Goal: Task Accomplishment & Management: Use online tool/utility

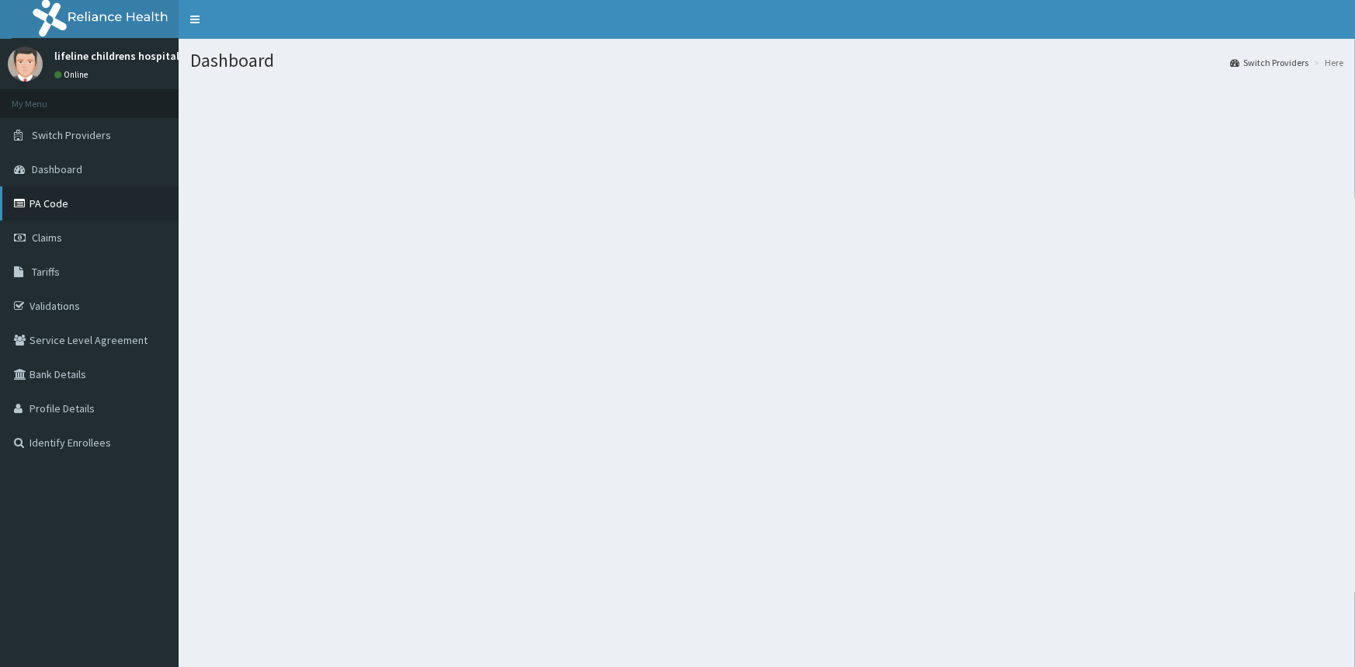
click at [26, 199] on icon at bounding box center [22, 203] width 16 height 11
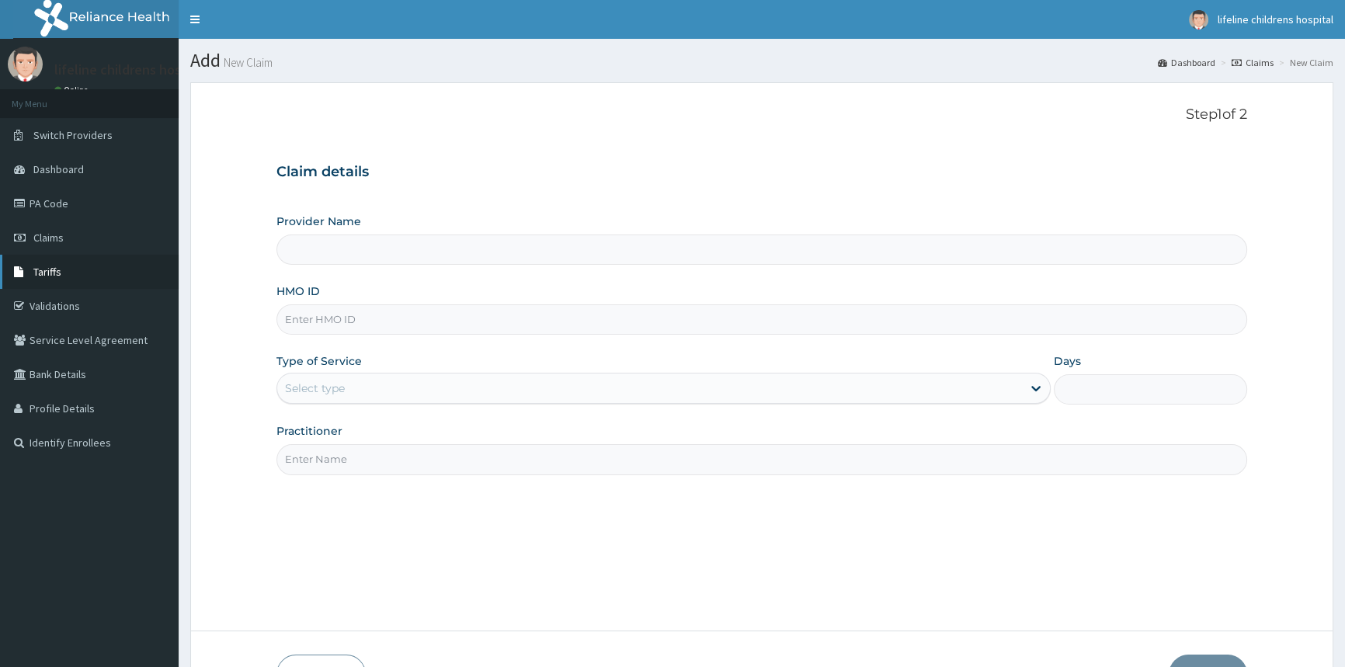
click at [59, 270] on span "Tariffs" at bounding box center [47, 272] width 28 height 14
type input "Lifeline Children Hospital - [GEOGRAPHIC_DATA]"
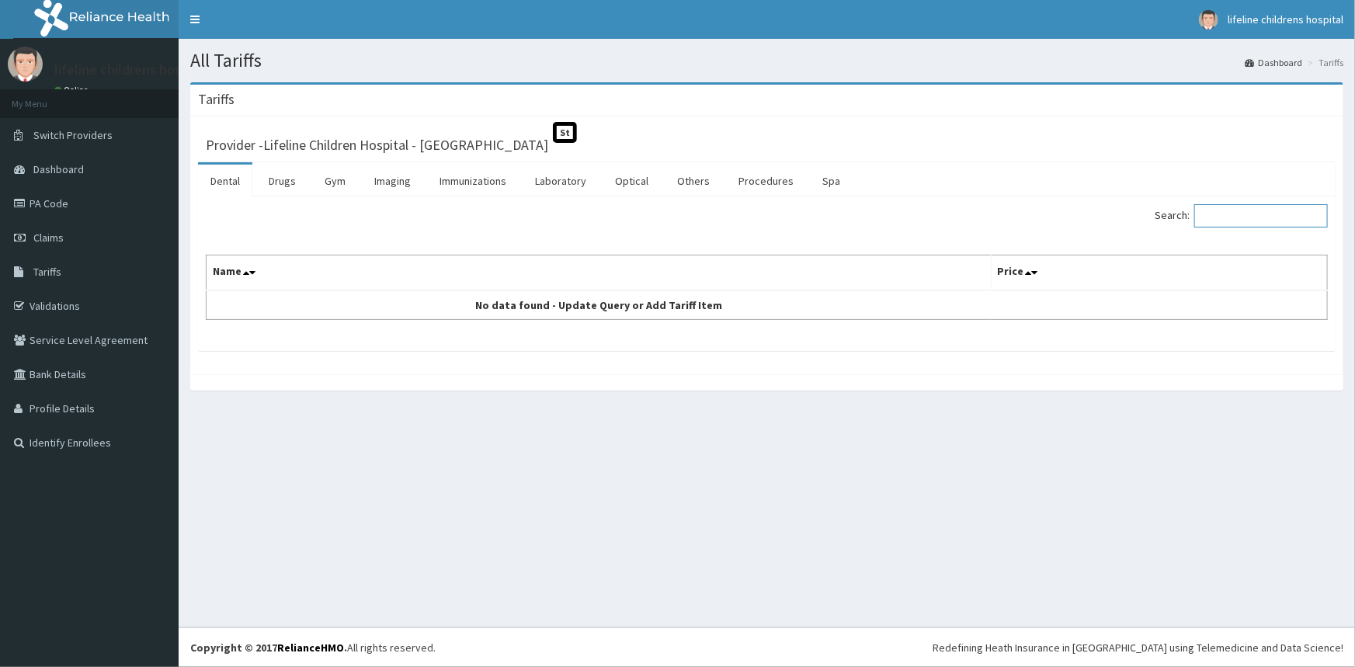
click at [1227, 219] on input "Search:" at bounding box center [1261, 215] width 134 height 23
type input "P"
click at [760, 182] on link "Procedures" at bounding box center [766, 181] width 80 height 33
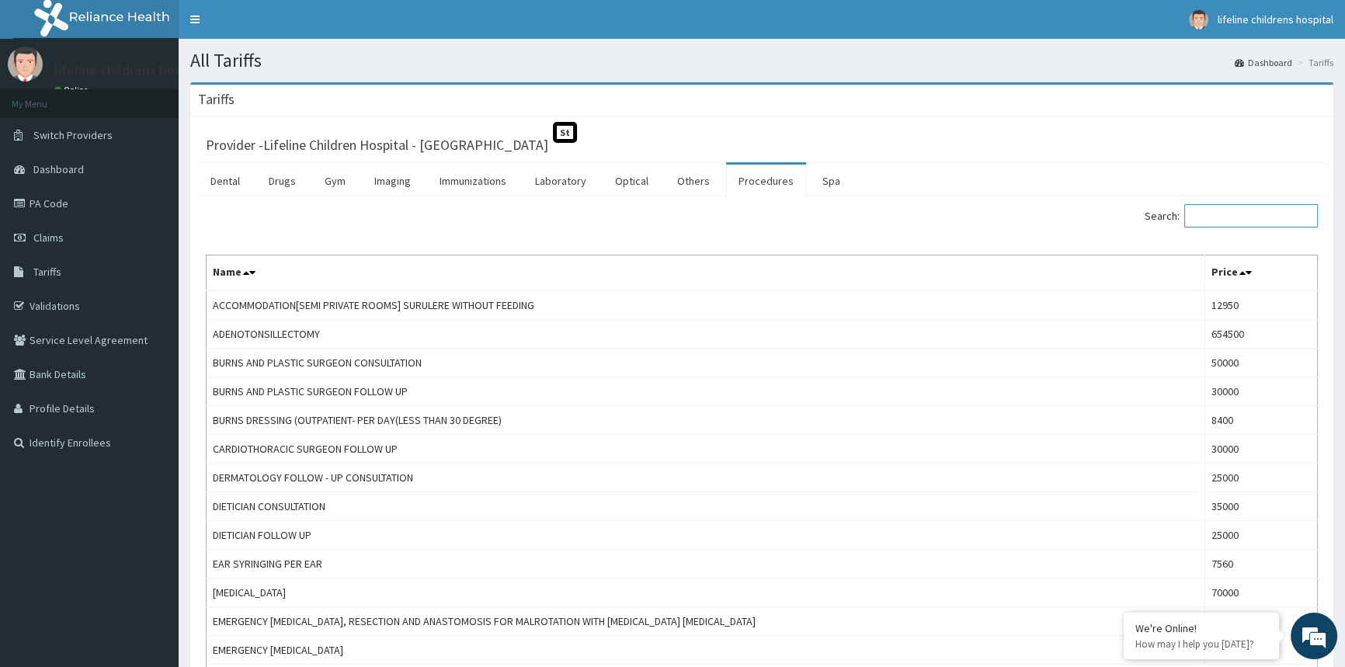
click at [1201, 214] on input "Search:" at bounding box center [1251, 215] width 134 height 23
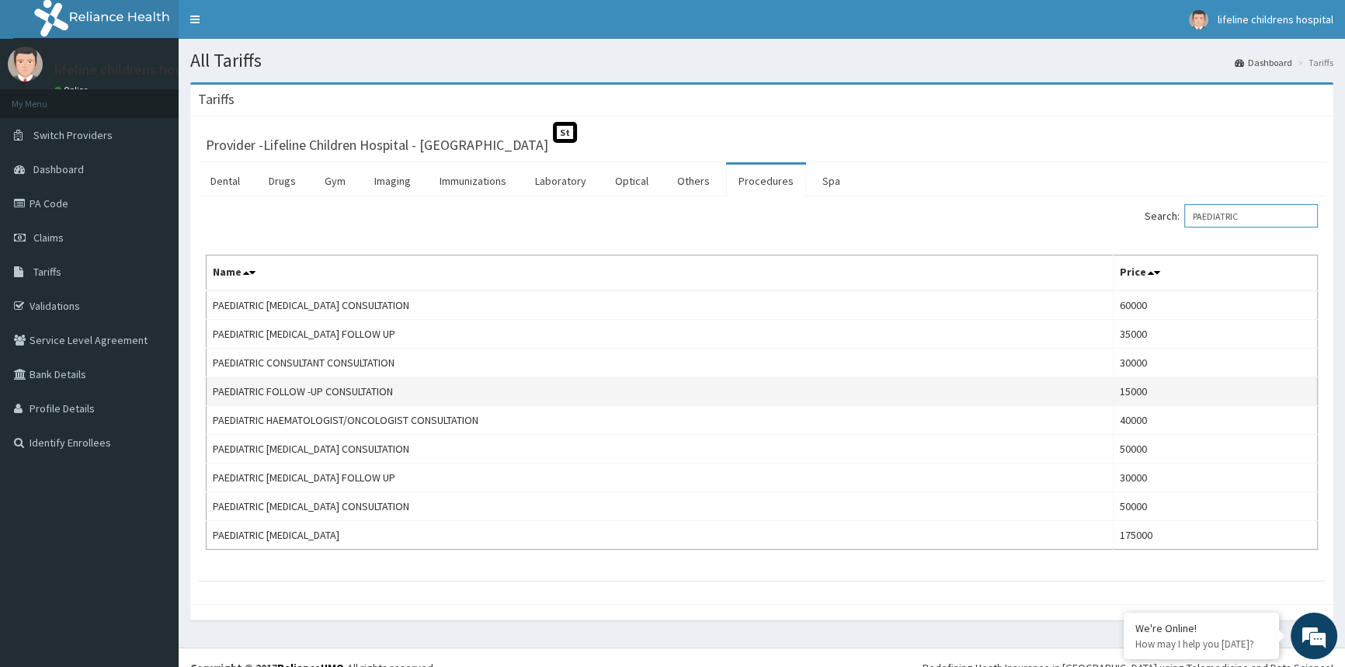
scroll to position [18, 0]
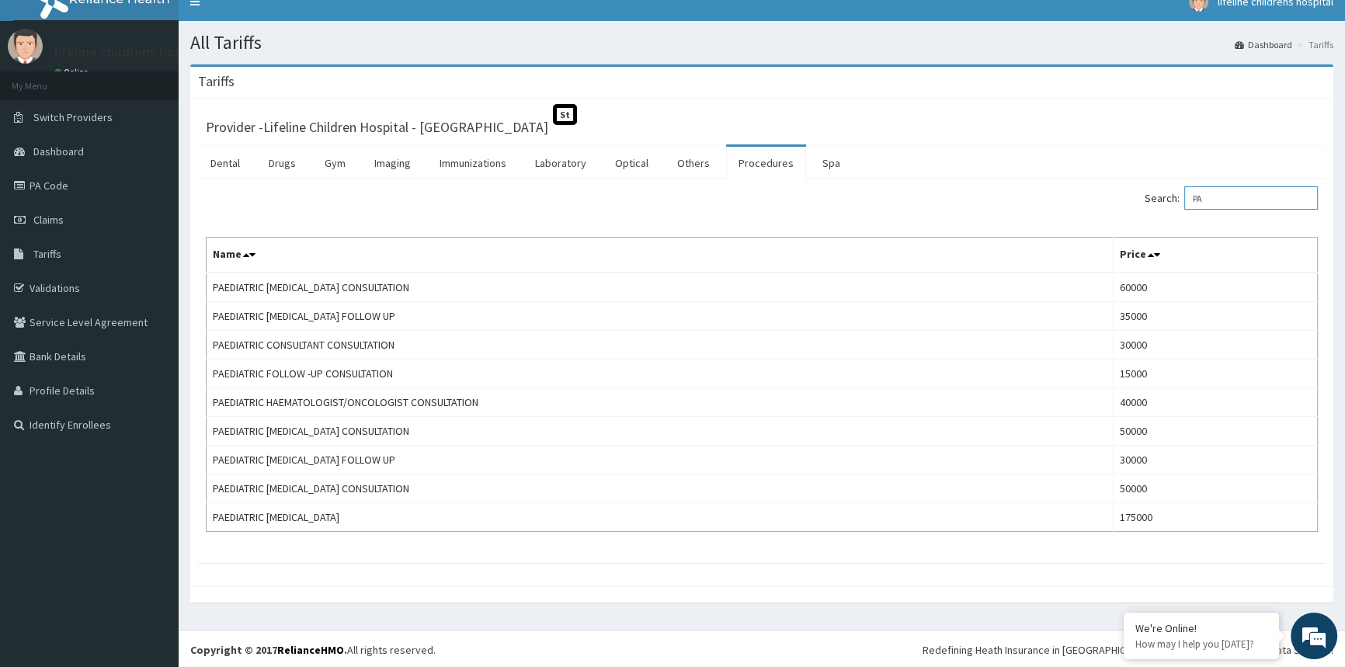
type input "P"
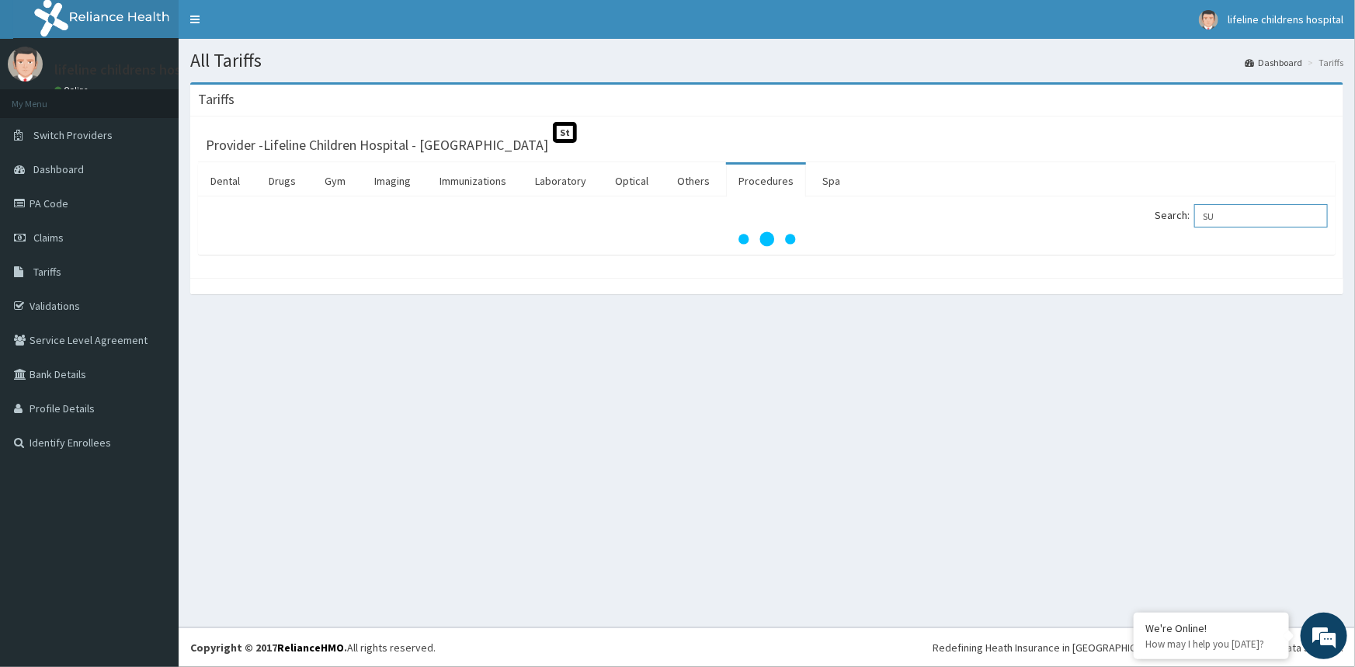
type input "S"
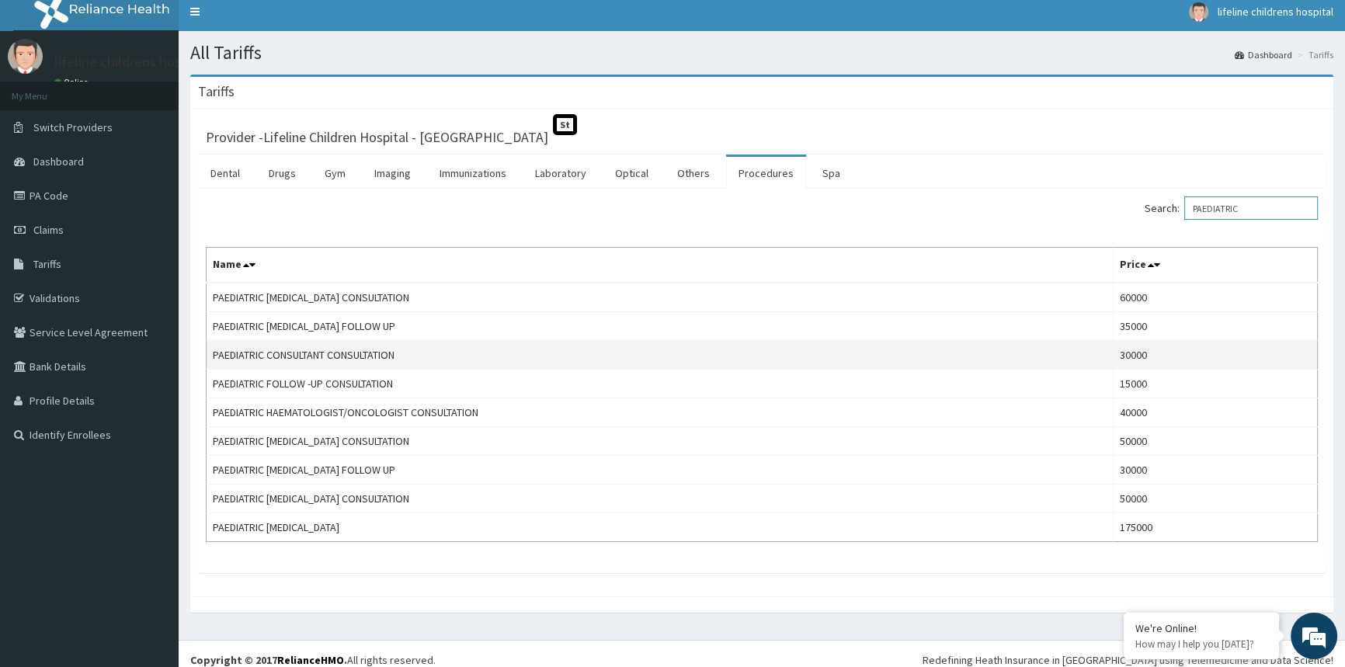
scroll to position [18, 0]
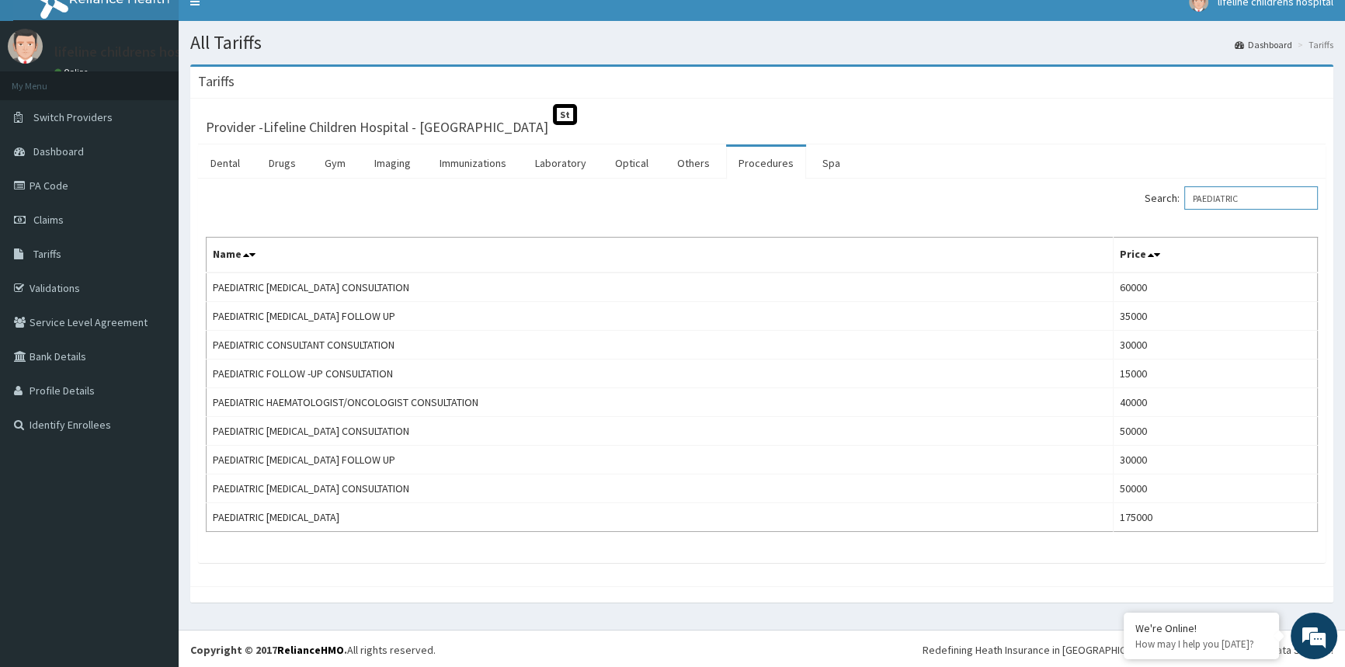
type input "PAEDIATRIC"
